Goal: Check status

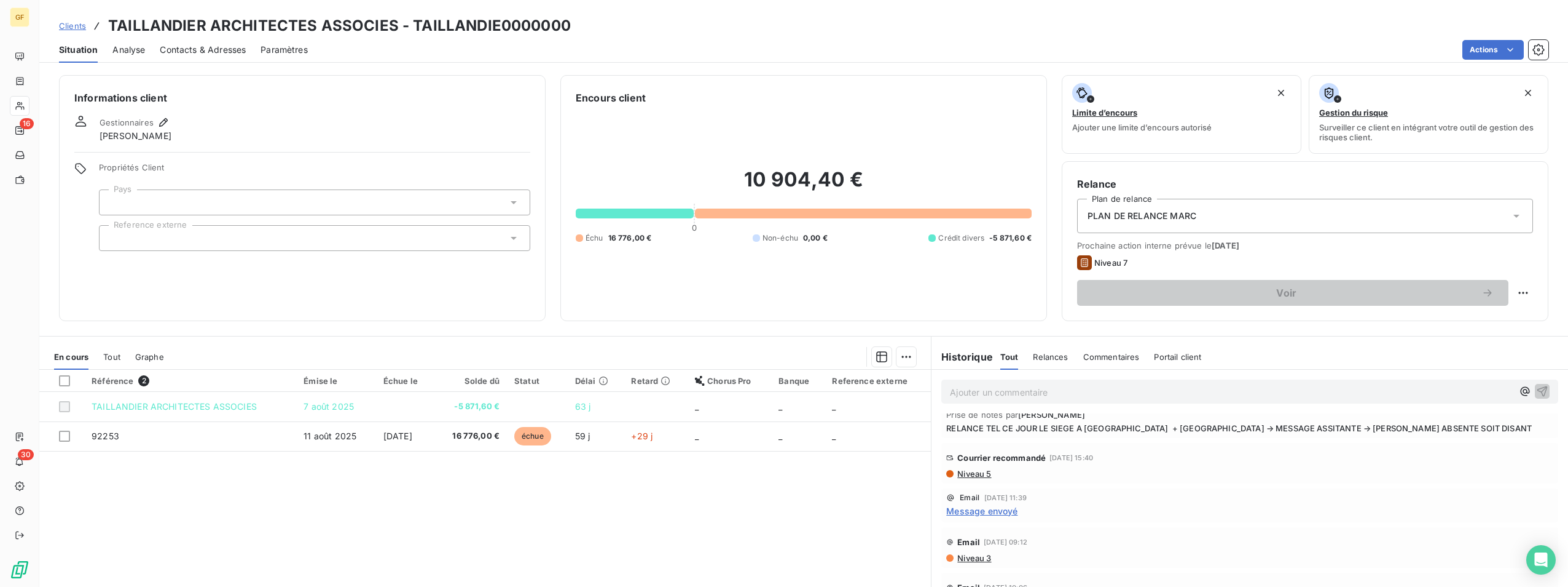
scroll to position [123, 0]
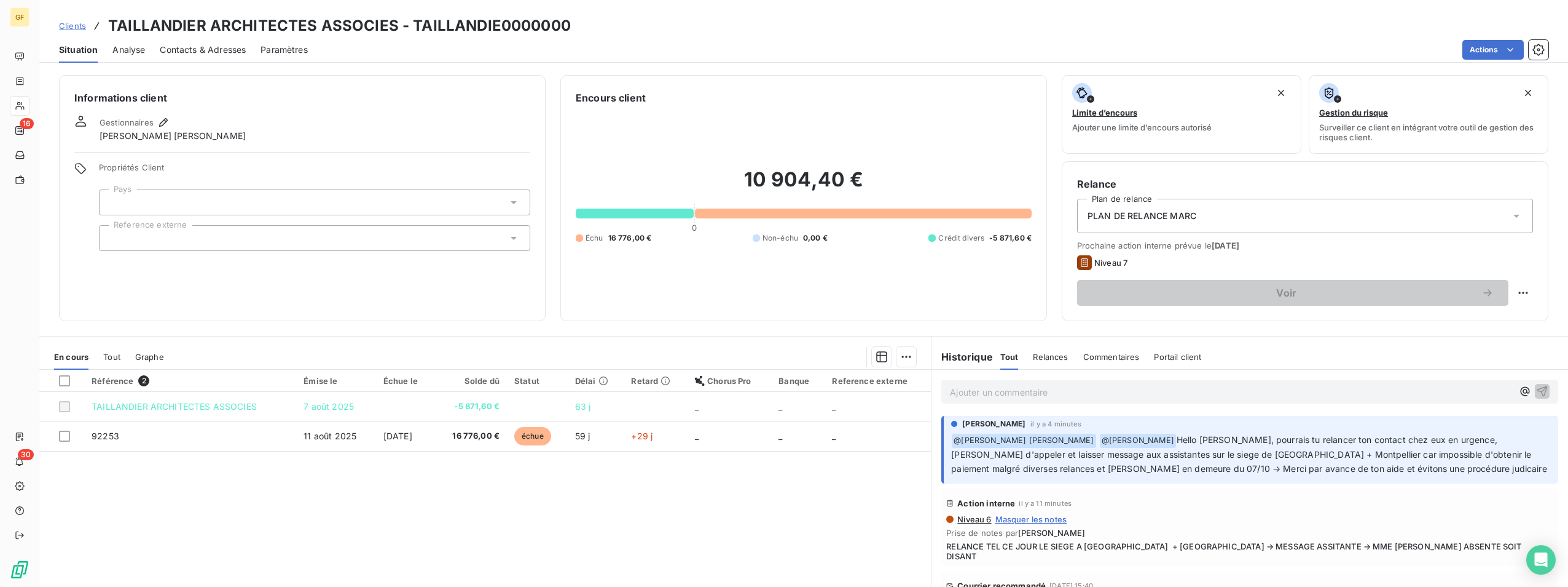
click at [1075, 388] on p "Ajouter un commentaire ﻿" at bounding box center [1232, 392] width 563 height 15
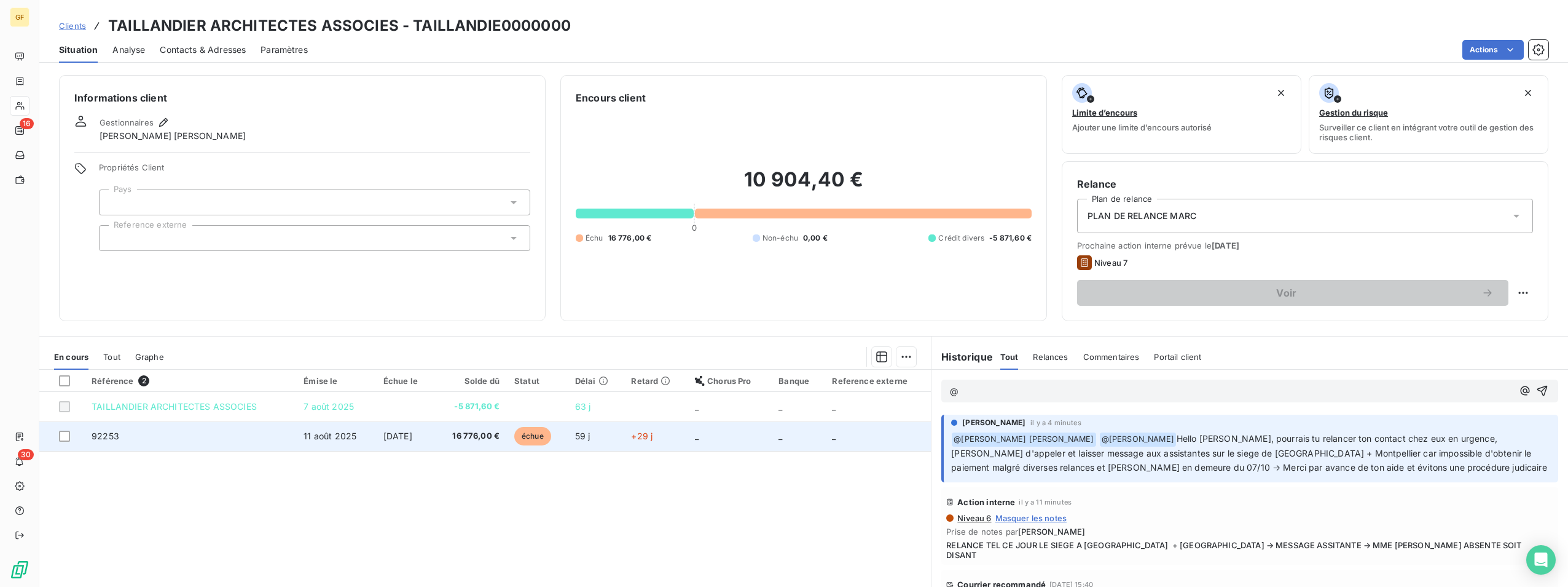
drag, startPoint x: 128, startPoint y: 432, endPoint x: 193, endPoint y: 447, distance: 66.7
click at [128, 433] on td "92253" at bounding box center [190, 436] width 212 height 29
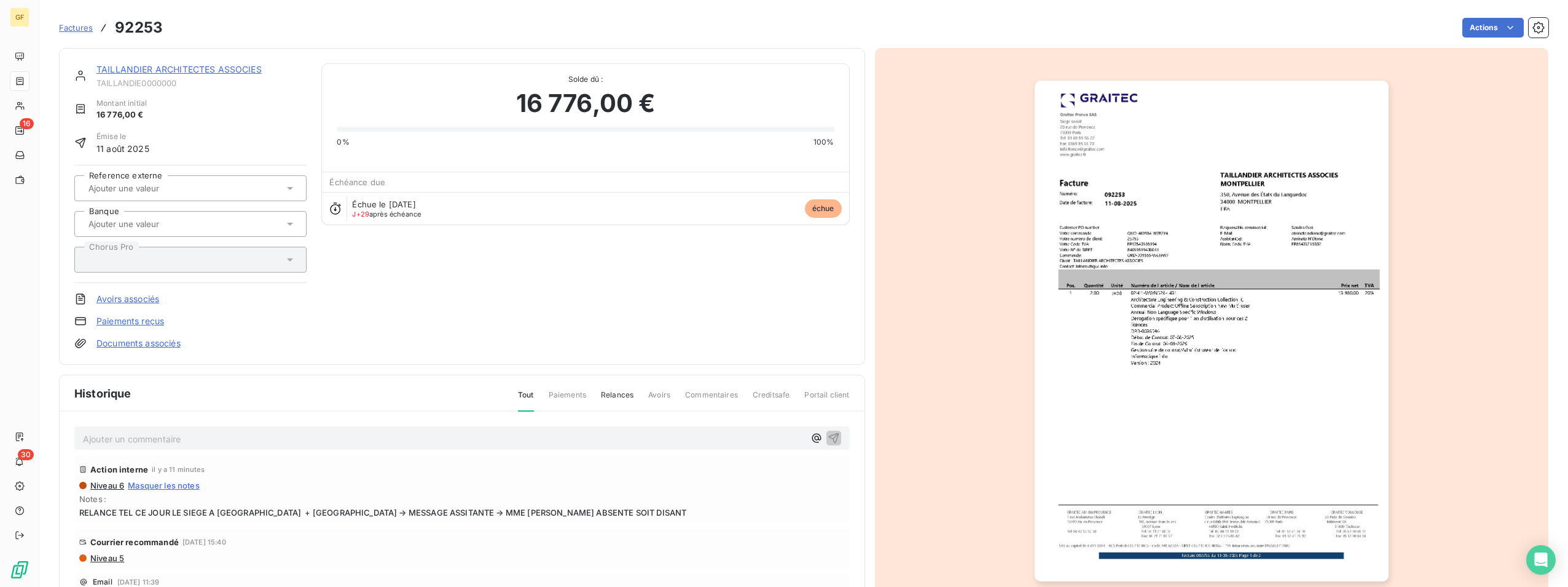
click at [1269, 238] on img "button" at bounding box center [1211, 331] width 354 height 500
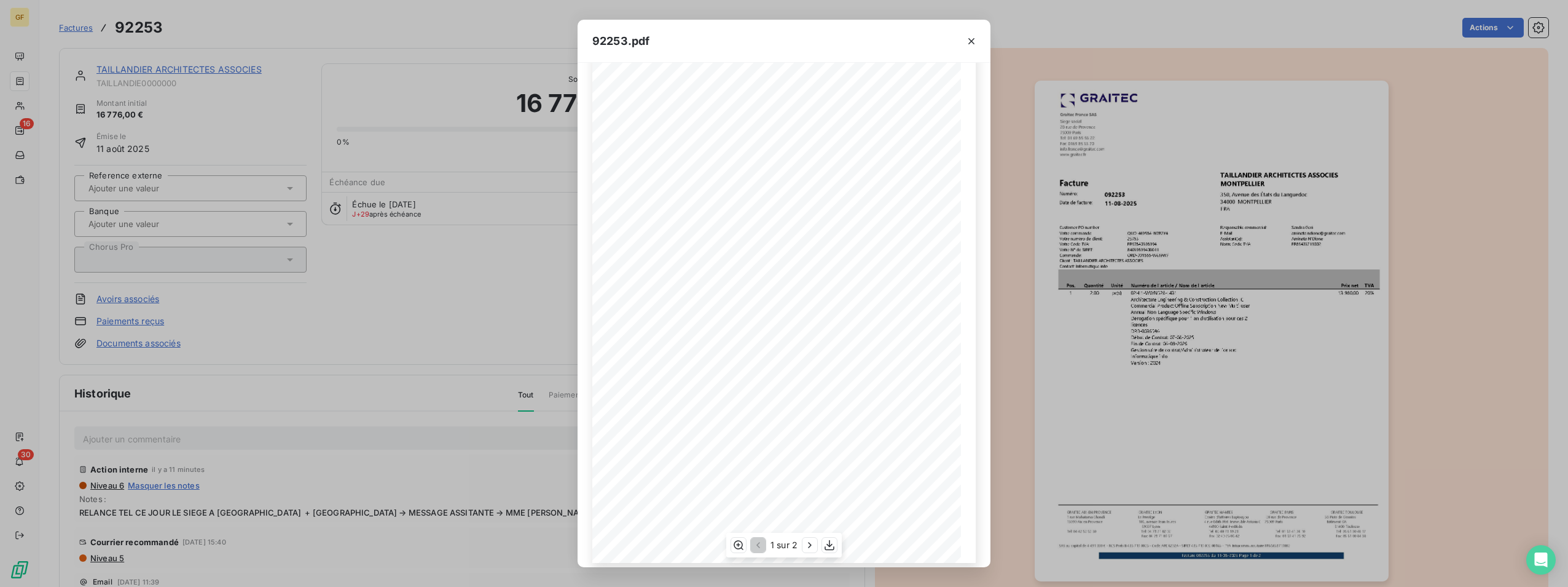
scroll to position [47, 0]
click at [829, 546] on icon "button" at bounding box center [829, 545] width 10 height 10
drag, startPoint x: 968, startPoint y: 33, endPoint x: 1286, endPoint y: 20, distance: 318.3
click at [968, 33] on button "button" at bounding box center [971, 40] width 19 height 19
